Goal: Task Accomplishment & Management: Manage account settings

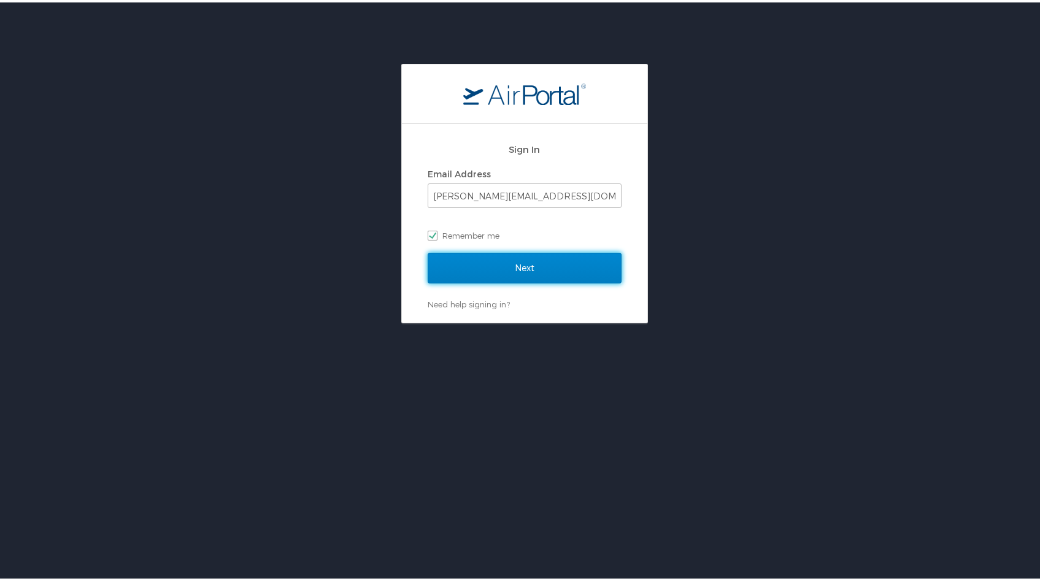
click at [488, 257] on input "Next" at bounding box center [525, 265] width 194 height 31
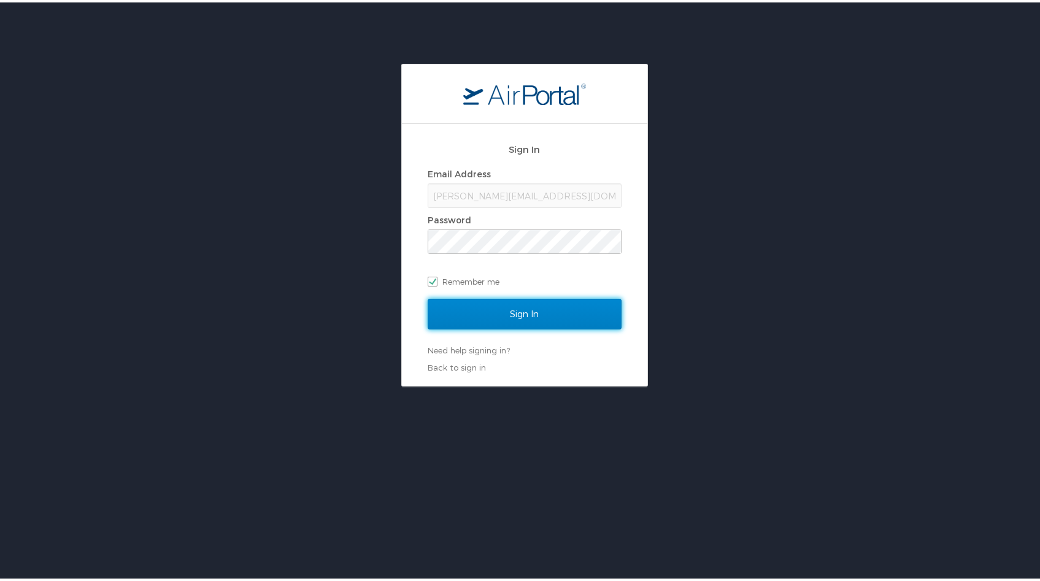
click at [507, 299] on input "Sign In" at bounding box center [525, 311] width 194 height 31
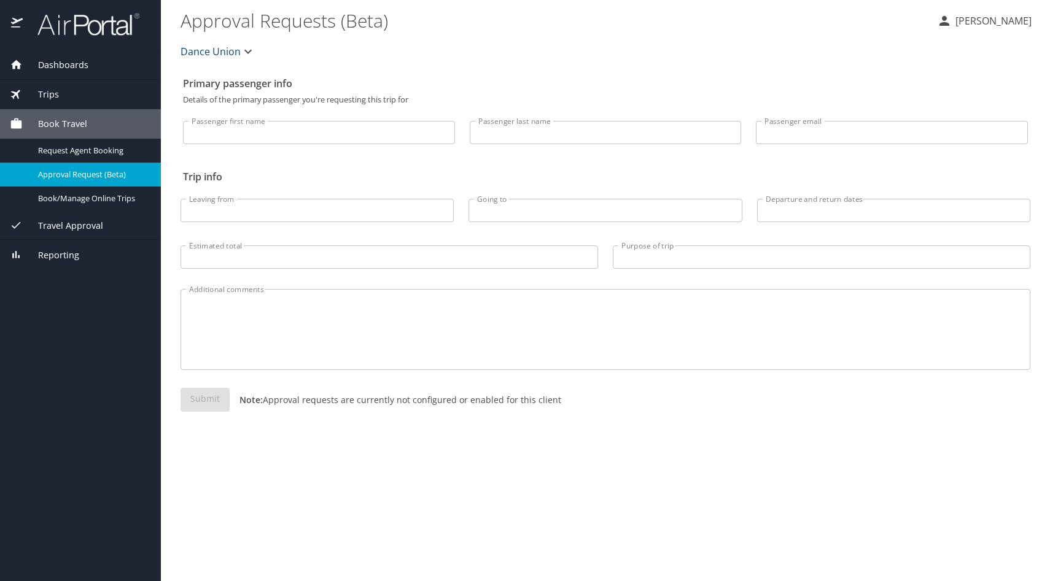
click at [95, 174] on span "Approval Request (Beta)" at bounding box center [92, 175] width 108 height 12
click at [82, 223] on span "Travel Approval" at bounding box center [63, 226] width 80 height 14
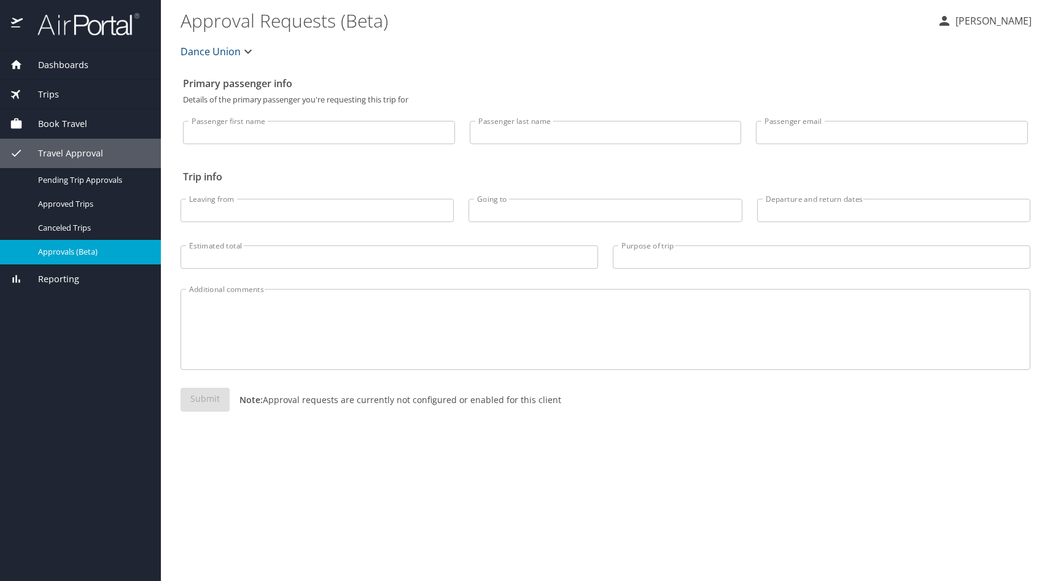
click at [78, 252] on span "Approvals (Beta)" at bounding box center [92, 252] width 108 height 12
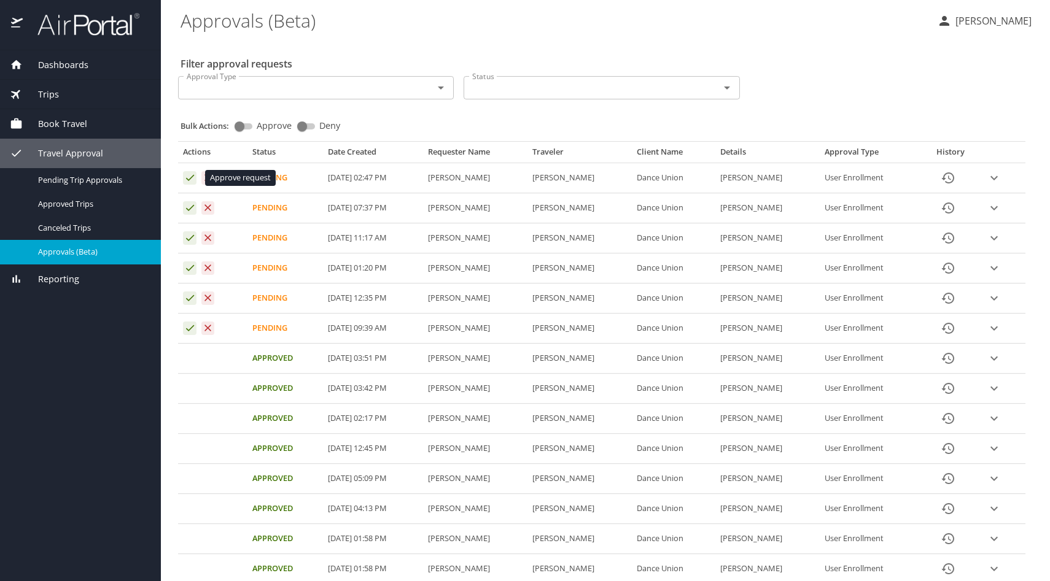
click at [191, 182] on icon "Approval table" at bounding box center [190, 178] width 12 height 12
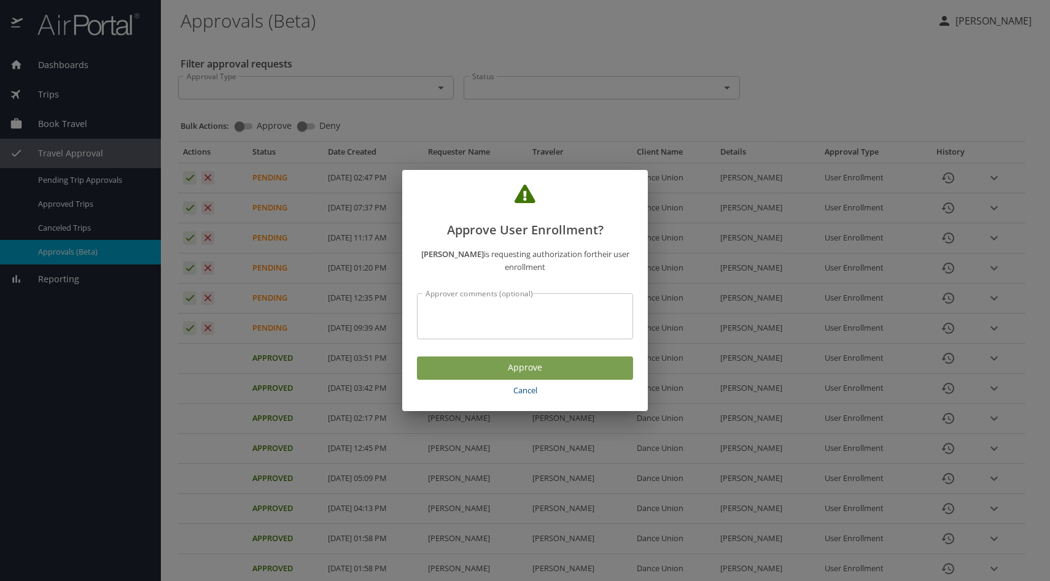
click at [523, 360] on span "Approve" at bounding box center [525, 367] width 196 height 15
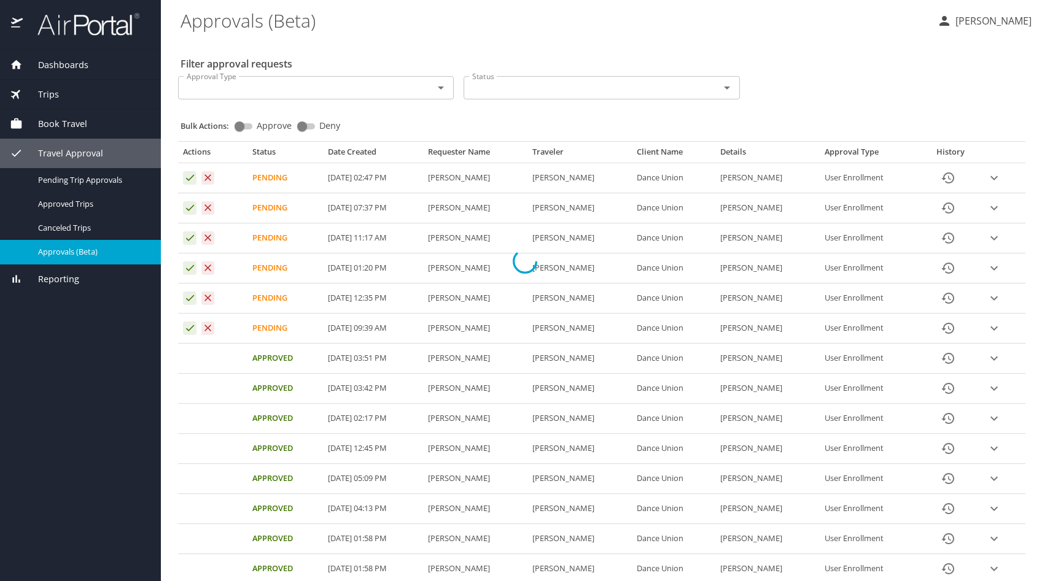
click at [244, 126] on div at bounding box center [525, 262] width 1050 height 640
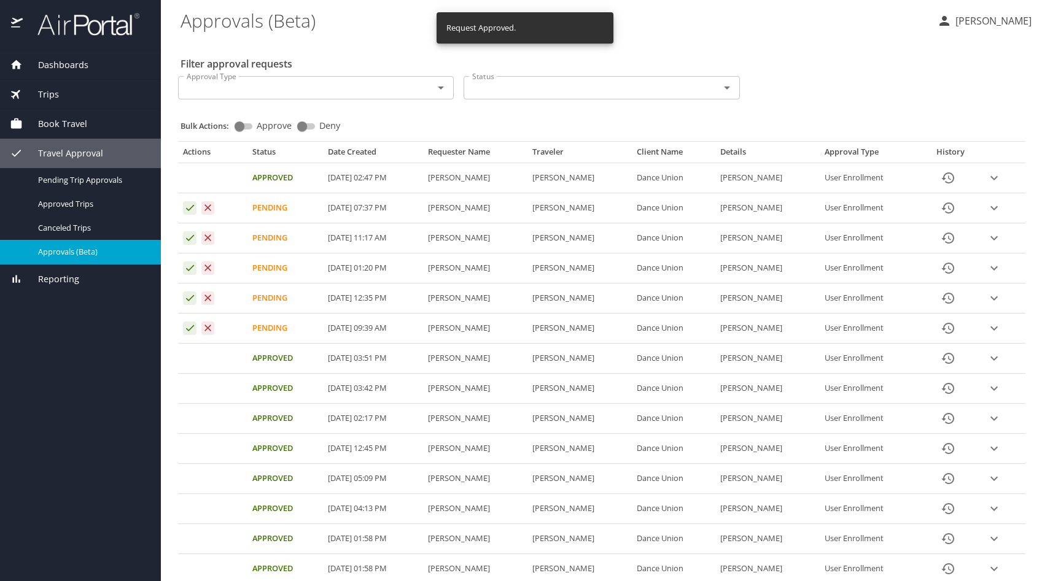
click at [236, 125] on input "Approve" at bounding box center [239, 126] width 44 height 15
checkbox input "true"
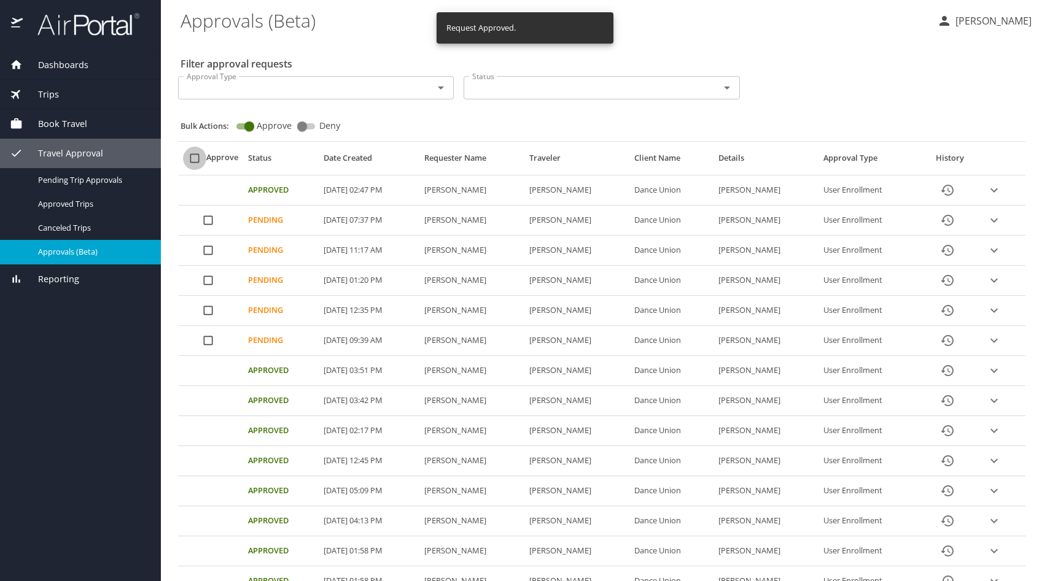
click at [191, 155] on input "select all approval requests" at bounding box center [194, 158] width 23 height 23
checkbox input "true"
click at [605, 544] on span "Bulk Approve" at bounding box center [584, 543] width 71 height 15
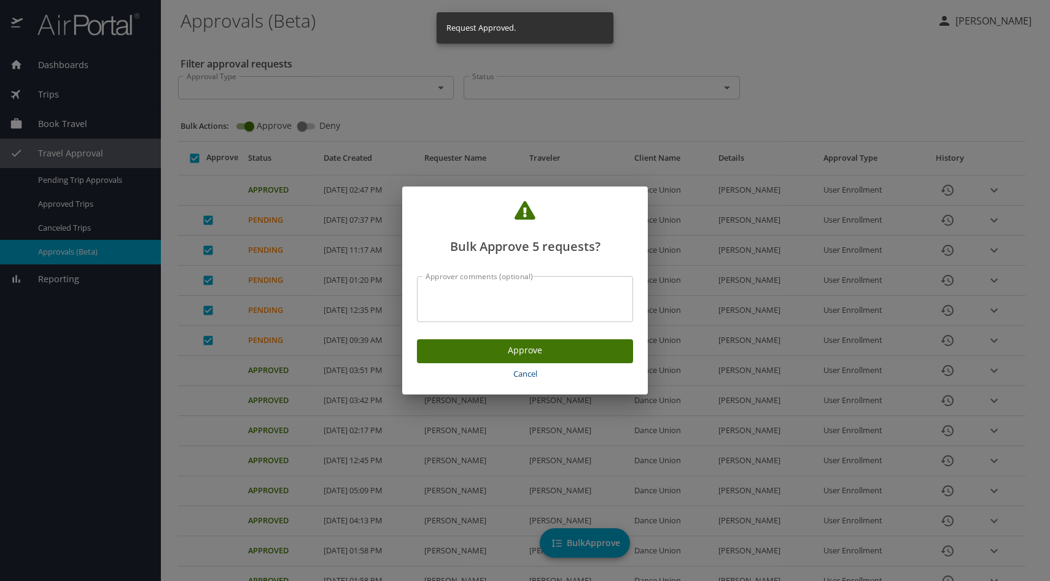
click at [574, 346] on span "Approve" at bounding box center [525, 350] width 196 height 15
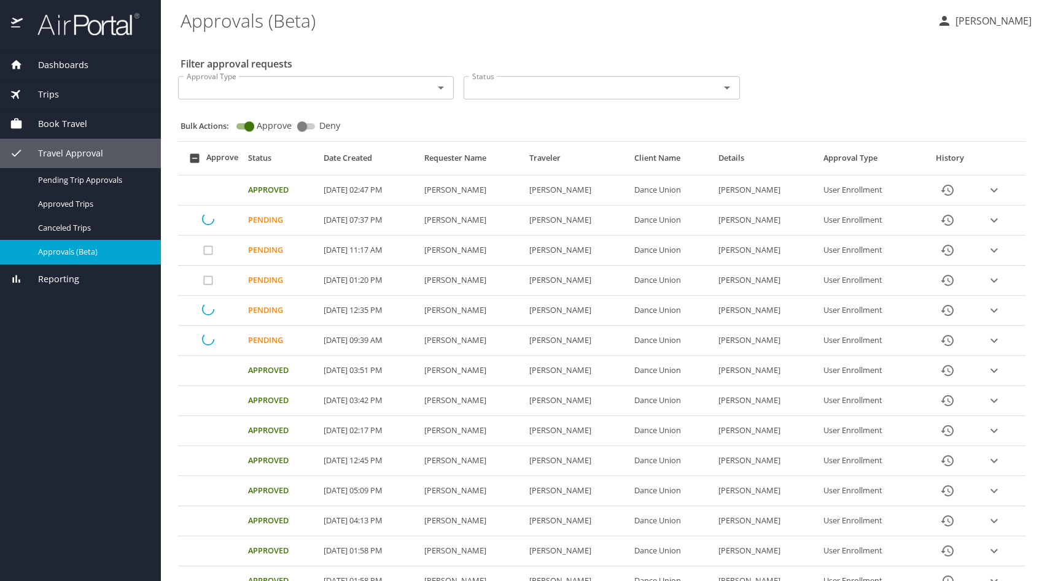
checkbox input "false"
